Goal: Entertainment & Leisure: Consume media (video, audio)

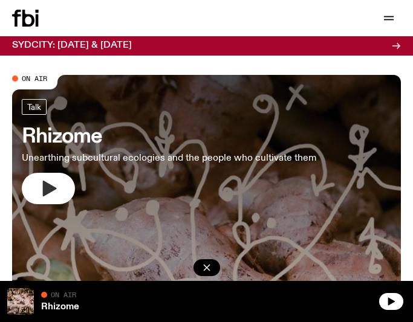
click at [51, 187] on icon "button" at bounding box center [50, 189] width 14 height 16
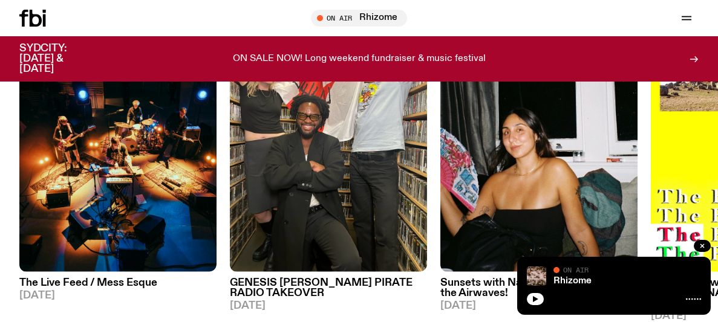
scroll to position [554, 0]
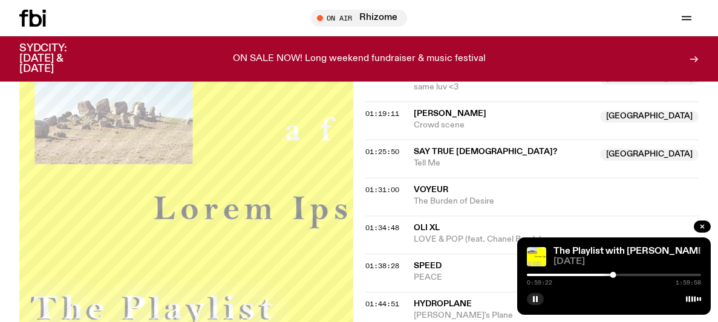
scroll to position [963, 0]
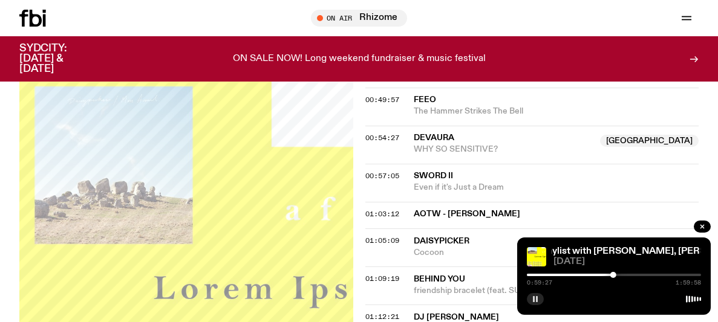
click at [536, 298] on rect "button" at bounding box center [537, 299] width 2 height 6
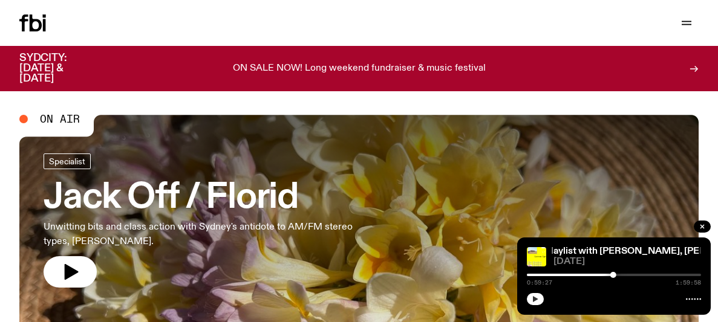
click at [536, 298] on icon "button" at bounding box center [535, 299] width 7 height 7
click at [537, 299] on rect "button" at bounding box center [537, 299] width 2 height 6
